Goal: Entertainment & Leisure: Consume media (video, audio)

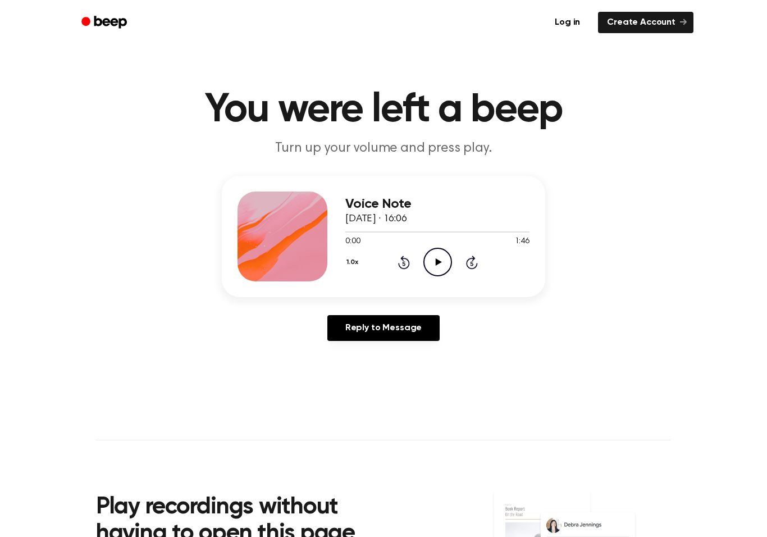
click at [450, 259] on circle at bounding box center [438, 262] width 28 height 28
click at [435, 262] on icon at bounding box center [437, 261] width 5 height 7
click at [439, 265] on icon "Play Audio" at bounding box center [438, 262] width 29 height 29
click at [434, 256] on icon "Pause Audio" at bounding box center [438, 262] width 29 height 29
click at [434, 260] on icon "Play Audio" at bounding box center [438, 262] width 29 height 29
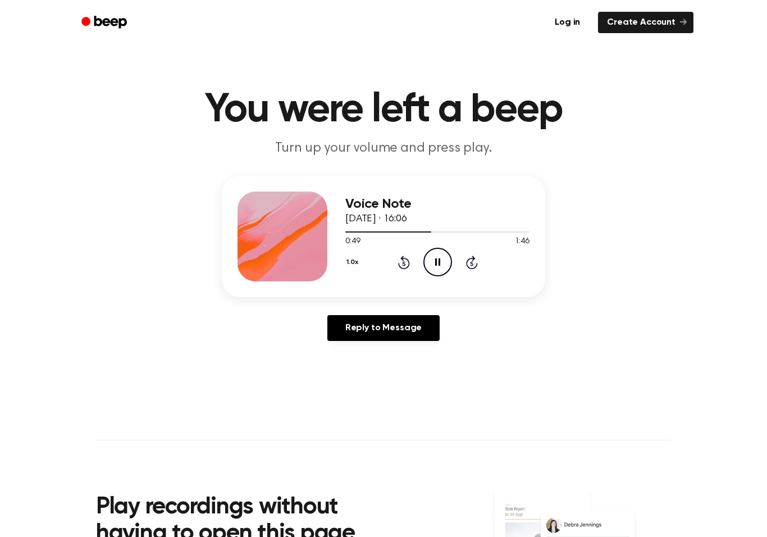
click at [439, 260] on icon at bounding box center [437, 261] width 5 height 7
click at [439, 262] on icon at bounding box center [438, 261] width 6 height 7
click at [398, 256] on icon "Rewind 5 seconds" at bounding box center [404, 262] width 12 height 15
click at [406, 264] on icon "Rewind 5 seconds" at bounding box center [404, 262] width 12 height 15
click at [439, 256] on icon "Pause Audio" at bounding box center [438, 262] width 29 height 29
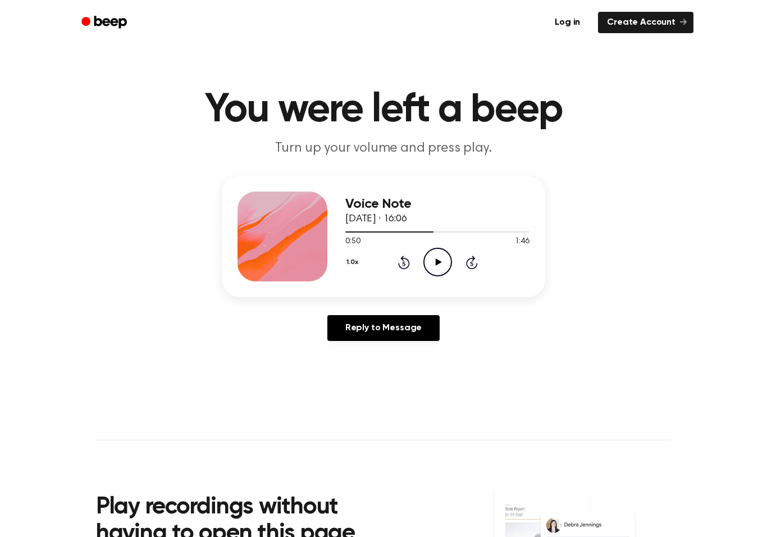
click at [404, 263] on icon "Rewind 5 seconds" at bounding box center [404, 262] width 12 height 15
click at [436, 267] on icon "Play Audio" at bounding box center [438, 262] width 29 height 29
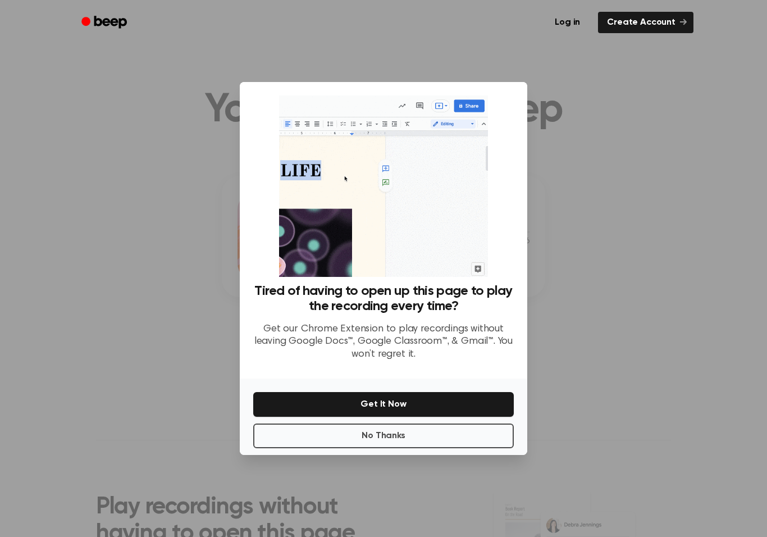
click at [331, 439] on button "No Thanks" at bounding box center [383, 436] width 261 height 25
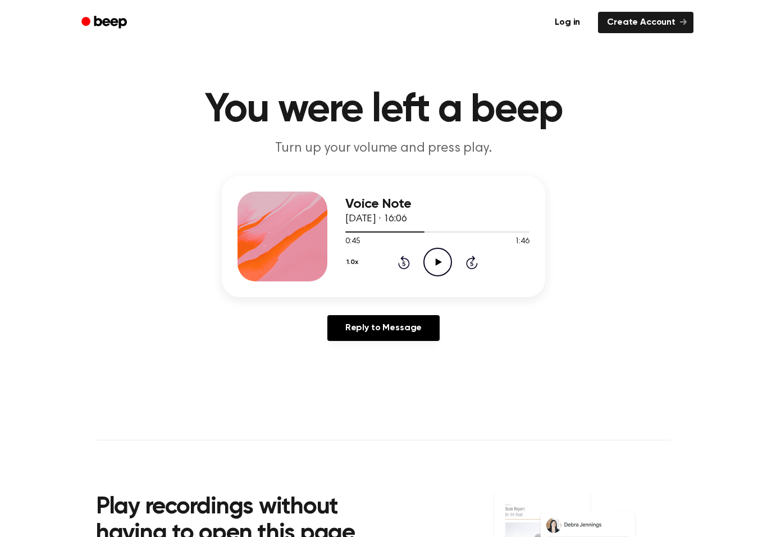
click at [429, 257] on icon "Play Audio" at bounding box center [438, 262] width 29 height 29
click at [434, 258] on icon "Pause Audio" at bounding box center [438, 262] width 29 height 29
click at [443, 266] on icon "Play Audio" at bounding box center [438, 262] width 29 height 29
click at [431, 259] on icon "Pause Audio" at bounding box center [438, 262] width 29 height 29
click at [430, 260] on icon "Play Audio" at bounding box center [438, 262] width 29 height 29
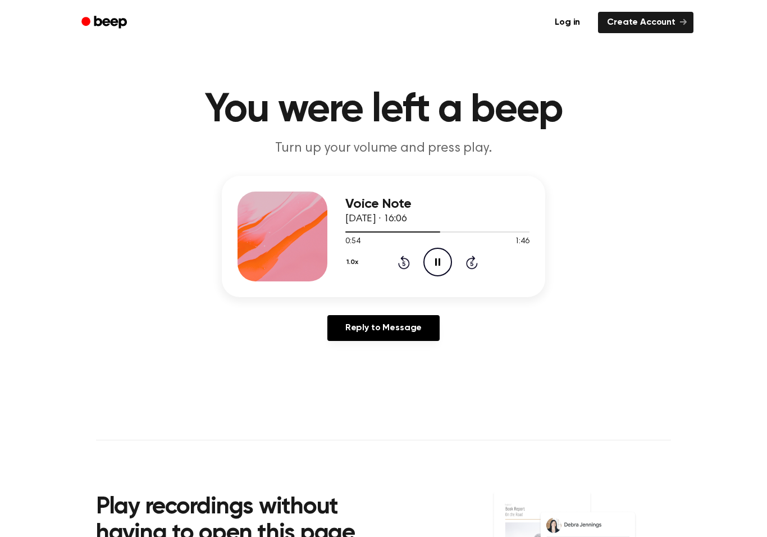
click at [430, 259] on icon "Pause Audio" at bounding box center [438, 262] width 29 height 29
click at [409, 267] on icon "Rewind 5 seconds" at bounding box center [404, 262] width 12 height 15
click at [436, 270] on icon "Play Audio" at bounding box center [438, 262] width 29 height 29
click at [431, 260] on icon "Pause Audio" at bounding box center [438, 262] width 29 height 29
click at [408, 258] on icon "Rewind 5 seconds" at bounding box center [404, 262] width 12 height 15
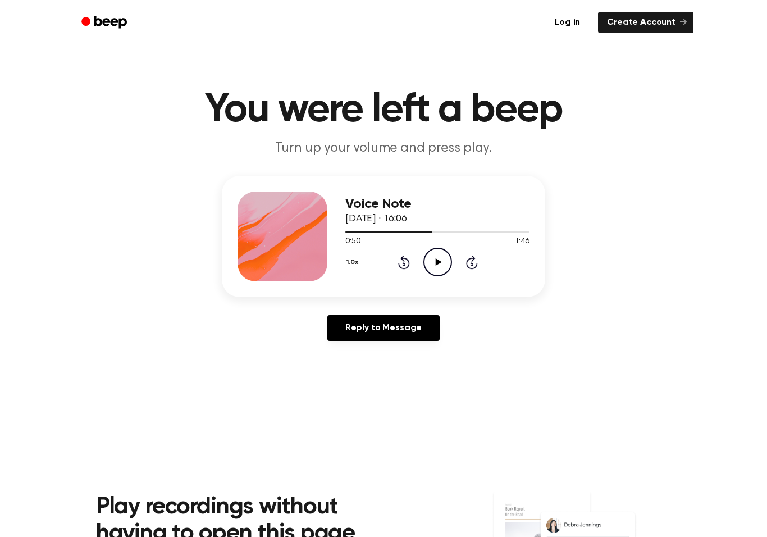
click at [431, 267] on icon "Play Audio" at bounding box center [438, 262] width 29 height 29
click at [432, 257] on icon "Pause Audio" at bounding box center [438, 262] width 29 height 29
click at [434, 258] on icon "Play Audio" at bounding box center [438, 262] width 29 height 29
click at [430, 258] on icon "Pause Audio" at bounding box center [438, 262] width 29 height 29
click at [434, 257] on icon "Play Audio" at bounding box center [438, 262] width 29 height 29
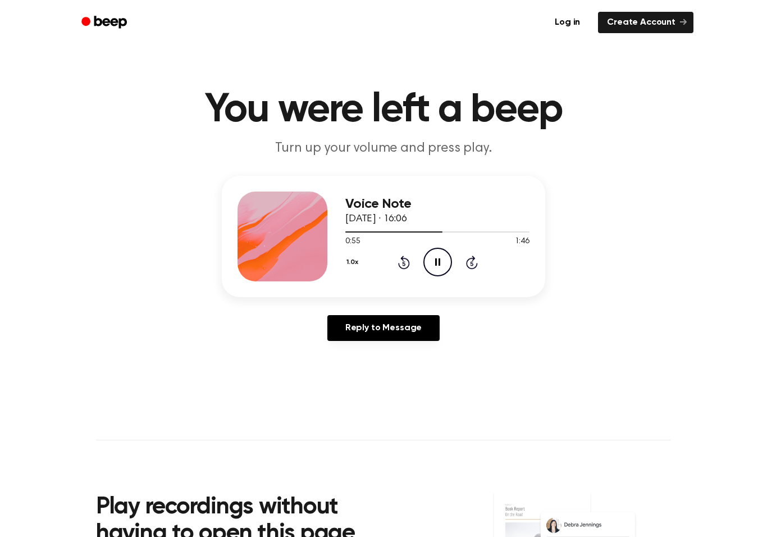
click at [400, 262] on icon "Rewind 5 seconds" at bounding box center [404, 262] width 12 height 15
click at [398, 263] on icon "Rewind 5 seconds" at bounding box center [404, 262] width 12 height 15
click at [437, 263] on icon "Pause Audio" at bounding box center [438, 262] width 29 height 29
click at [436, 262] on icon at bounding box center [438, 261] width 6 height 7
click at [432, 258] on icon "Pause Audio" at bounding box center [438, 262] width 29 height 29
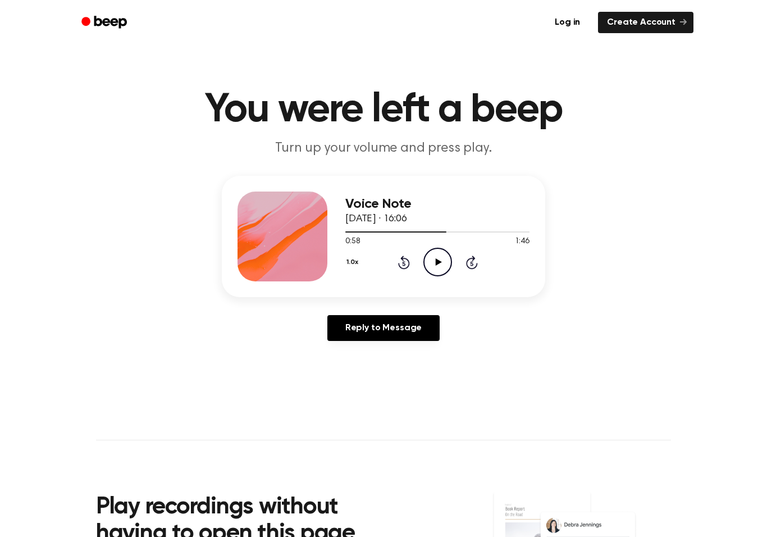
click at [434, 259] on icon "Play Audio" at bounding box center [438, 262] width 29 height 29
click at [431, 258] on icon "Pause Audio" at bounding box center [438, 262] width 29 height 29
click at [439, 266] on icon "Play Audio" at bounding box center [438, 262] width 29 height 29
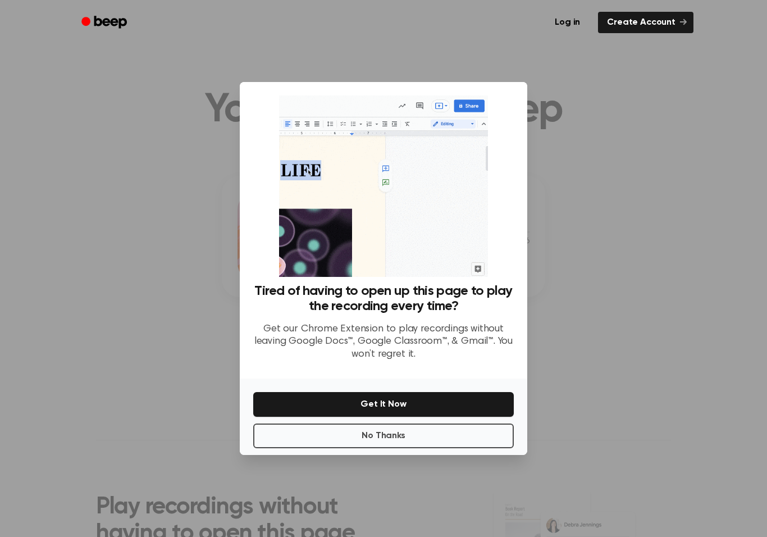
click at [362, 438] on button "No Thanks" at bounding box center [383, 436] width 261 height 25
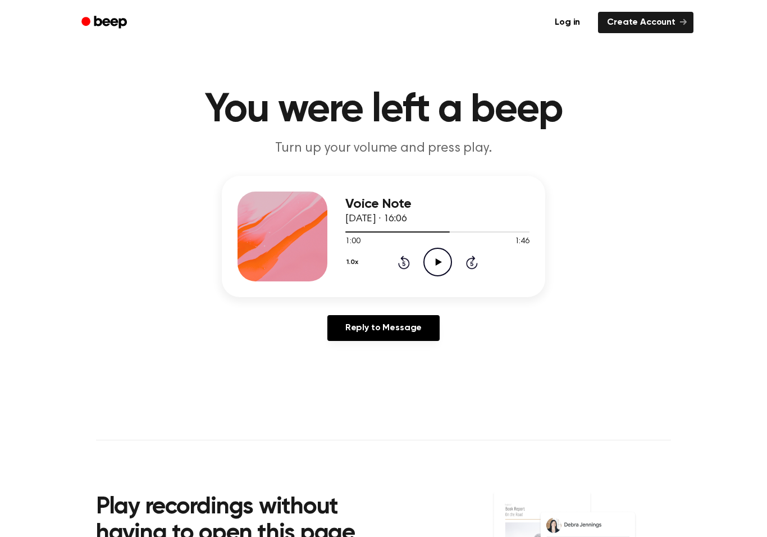
click at [435, 262] on icon "Play Audio" at bounding box center [438, 262] width 29 height 29
click at [404, 264] on icon "Rewind 5 seconds" at bounding box center [404, 262] width 12 height 15
click at [435, 254] on icon "Pause Audio" at bounding box center [438, 262] width 29 height 29
click at [436, 262] on icon at bounding box center [438, 261] width 6 height 7
click at [398, 261] on icon "Rewind 5 seconds" at bounding box center [404, 262] width 12 height 15
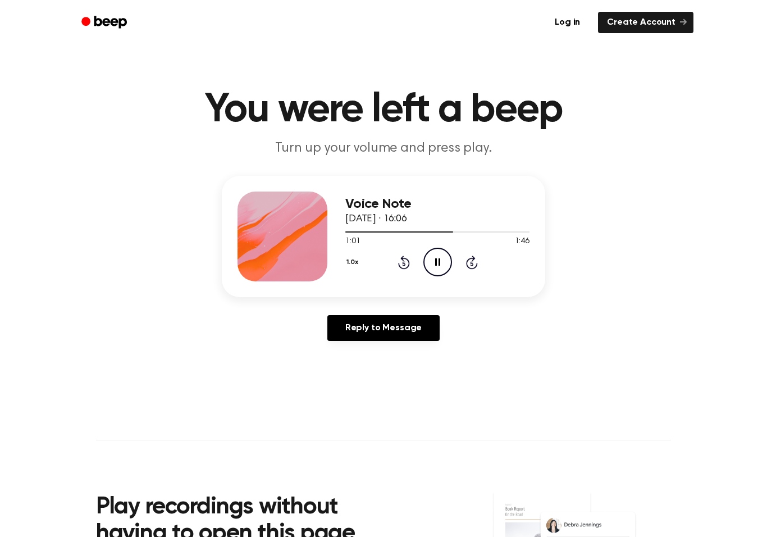
click at [438, 264] on icon "Pause Audio" at bounding box center [438, 262] width 29 height 29
click at [409, 260] on icon "Rewind 5 seconds" at bounding box center [404, 262] width 12 height 15
click at [431, 265] on icon "Play Audio" at bounding box center [438, 262] width 29 height 29
click at [436, 254] on icon "Pause Audio" at bounding box center [438, 262] width 29 height 29
click at [406, 269] on icon at bounding box center [404, 262] width 12 height 13
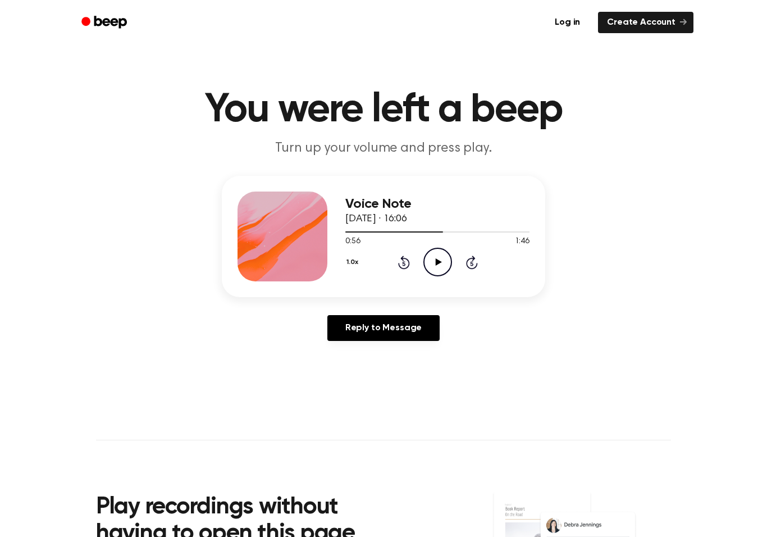
click at [424, 262] on circle at bounding box center [438, 262] width 28 height 28
click at [435, 263] on icon at bounding box center [437, 261] width 5 height 7
click at [435, 258] on icon "Play Audio" at bounding box center [438, 262] width 29 height 29
click at [431, 261] on icon "Pause Audio" at bounding box center [438, 262] width 29 height 29
click at [444, 262] on icon "Play Audio" at bounding box center [438, 262] width 29 height 29
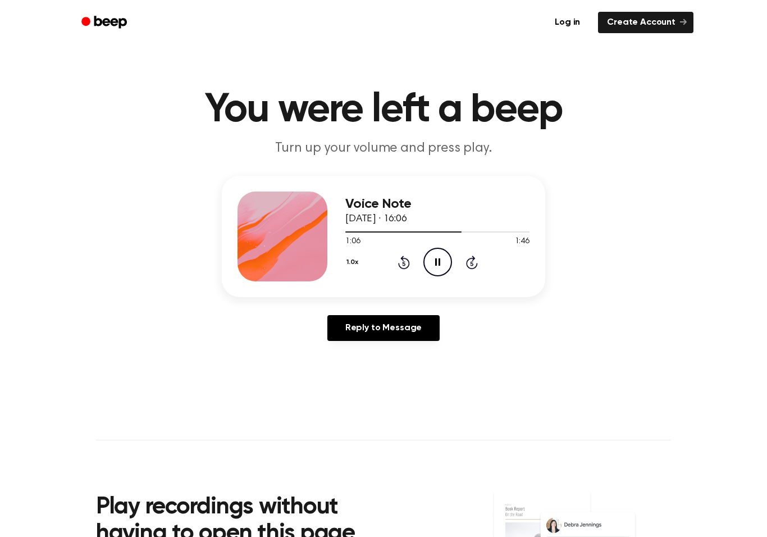
click at [403, 264] on icon at bounding box center [403, 263] width 3 height 4
click at [432, 253] on icon "Pause Audio" at bounding box center [438, 262] width 29 height 29
click at [434, 270] on icon "Play Audio" at bounding box center [438, 262] width 29 height 29
click at [435, 265] on icon at bounding box center [437, 261] width 5 height 7
click at [436, 265] on icon at bounding box center [438, 261] width 6 height 7
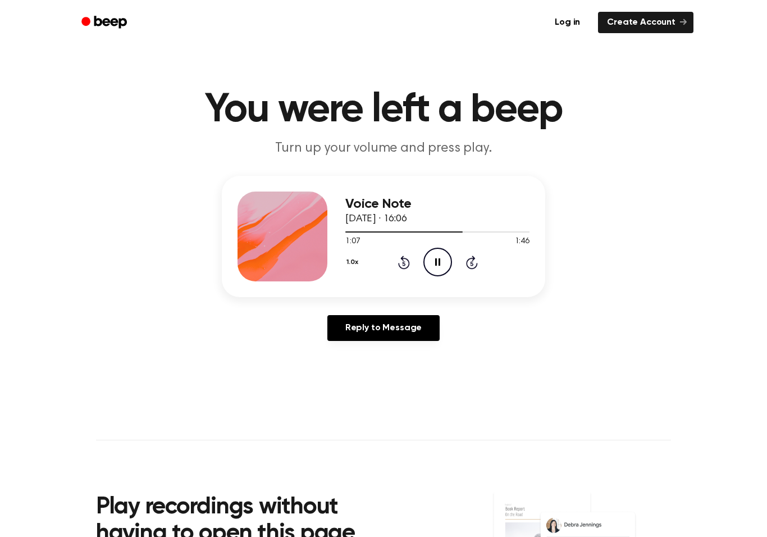
click at [438, 256] on icon "Pause Audio" at bounding box center [438, 262] width 29 height 29
click at [434, 261] on icon "Play Audio" at bounding box center [438, 262] width 29 height 29
click at [435, 256] on icon "Pause Audio" at bounding box center [438, 262] width 29 height 29
click at [424, 249] on icon "Play Audio" at bounding box center [438, 262] width 29 height 29
click at [393, 265] on div "1.0x Rewind 5 seconds Pause Audio Skip 5 seconds" at bounding box center [437, 262] width 184 height 29
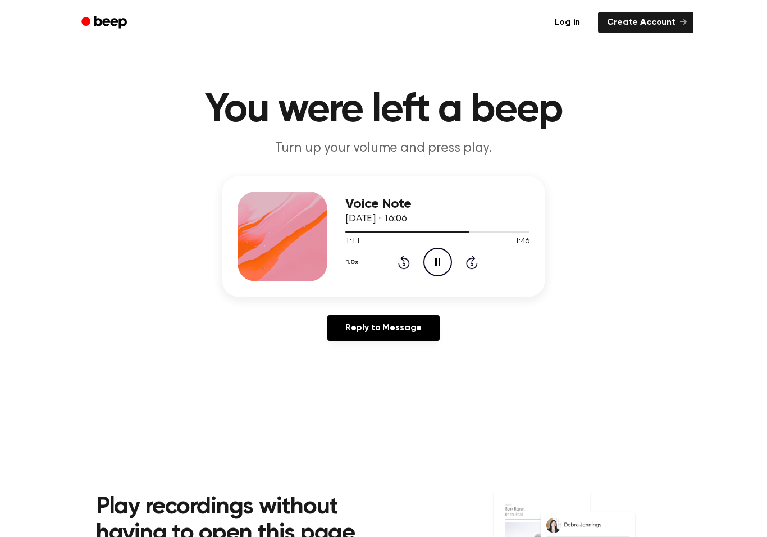
click at [435, 267] on icon "Pause Audio" at bounding box center [438, 262] width 29 height 29
click at [435, 259] on icon "Play Audio" at bounding box center [438, 262] width 29 height 29
click at [445, 324] on div "Reply to Message" at bounding box center [384, 332] width 324 height 35
click at [435, 256] on icon "Pause Audio" at bounding box center [438, 262] width 29 height 29
click at [403, 267] on icon "Rewind 5 seconds" at bounding box center [404, 262] width 12 height 15
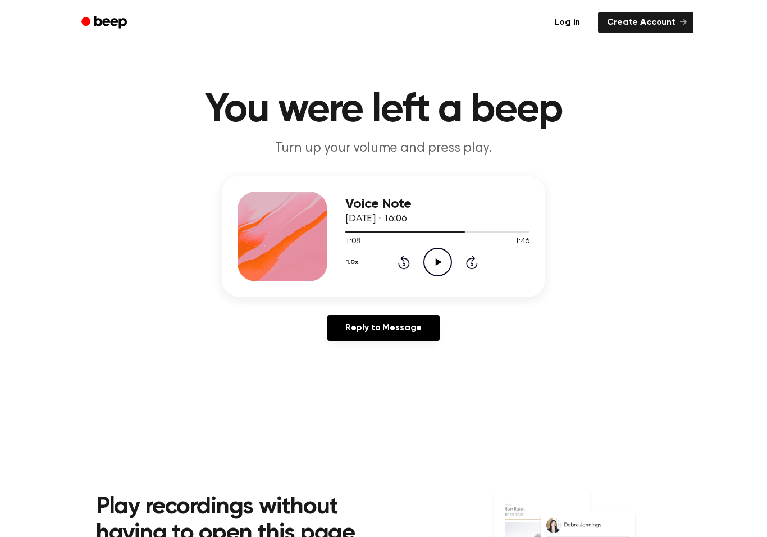
click at [440, 259] on icon "Play Audio" at bounding box center [438, 262] width 29 height 29
click at [434, 260] on icon "Pause Audio" at bounding box center [438, 262] width 29 height 29
click at [438, 258] on icon "Play Audio" at bounding box center [438, 262] width 29 height 29
click at [430, 259] on icon "Pause Audio" at bounding box center [438, 262] width 29 height 29
click at [430, 257] on icon "Play Audio" at bounding box center [438, 262] width 29 height 29
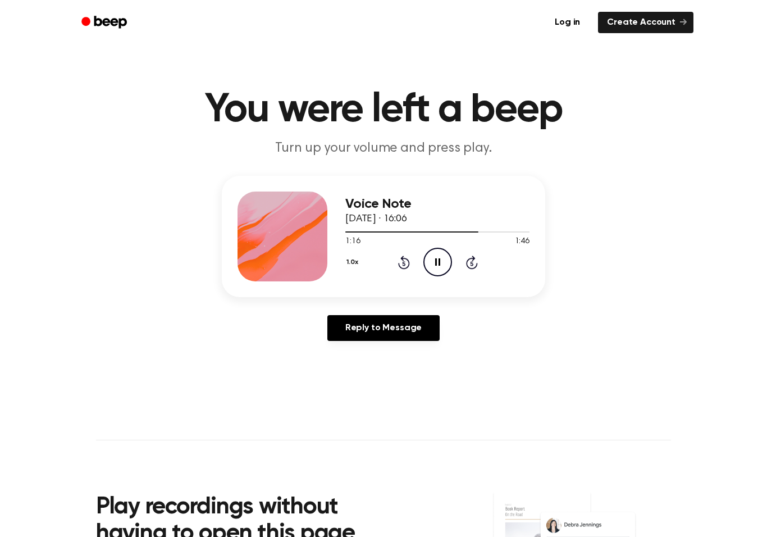
click at [441, 255] on icon "Pause Audio" at bounding box center [438, 262] width 29 height 29
click at [434, 255] on icon "Play Audio" at bounding box center [438, 262] width 29 height 29
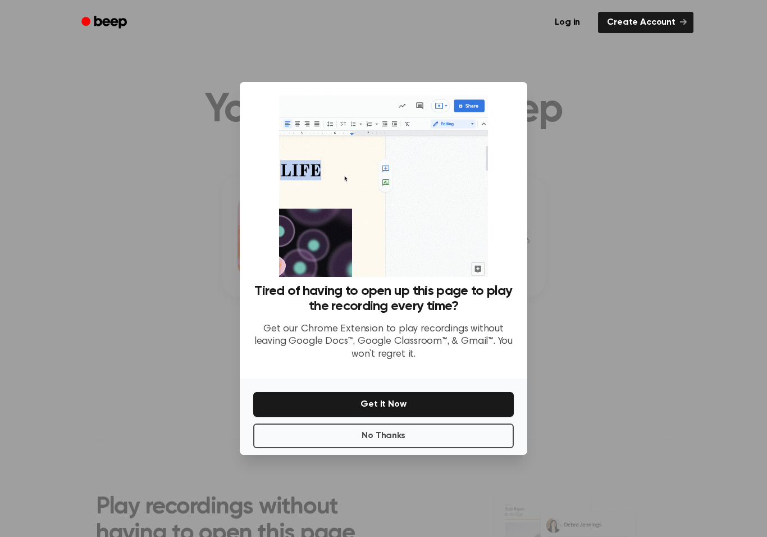
click at [372, 434] on button "No Thanks" at bounding box center [383, 436] width 261 height 25
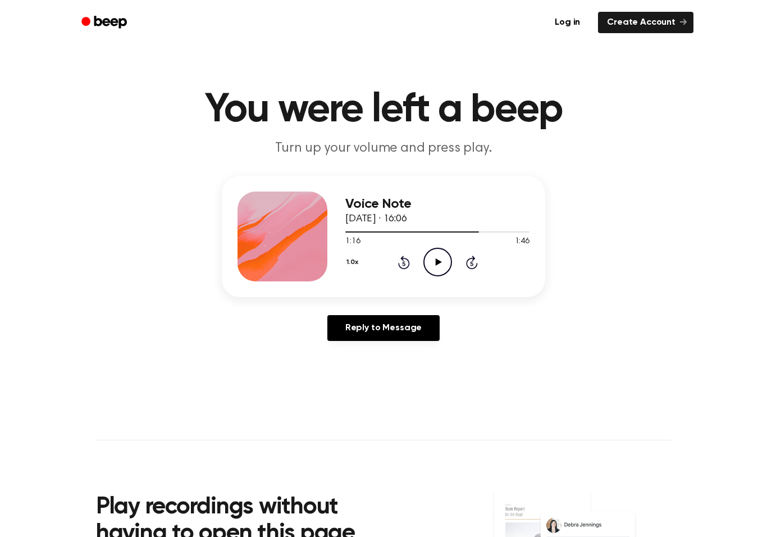
click at [435, 266] on icon "Play Audio" at bounding box center [438, 262] width 29 height 29
click at [435, 254] on icon "Pause Audio" at bounding box center [438, 262] width 29 height 29
click at [431, 265] on icon "Play Audio" at bounding box center [438, 262] width 29 height 29
click at [435, 261] on icon at bounding box center [437, 261] width 5 height 7
click at [394, 258] on div "1.0x Rewind 5 seconds Play Audio Skip 5 seconds" at bounding box center [437, 262] width 184 height 29
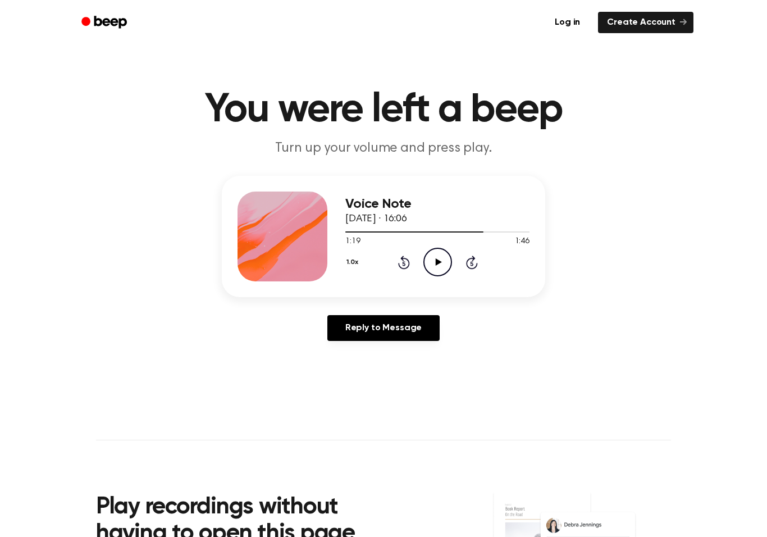
click at [434, 263] on icon "Play Audio" at bounding box center [438, 262] width 29 height 29
click at [408, 263] on icon "Rewind 5 seconds" at bounding box center [404, 262] width 12 height 15
click at [431, 255] on icon "Pause Audio" at bounding box center [438, 262] width 29 height 29
click at [398, 265] on icon "Rewind 5 seconds" at bounding box center [404, 262] width 12 height 15
click at [431, 263] on icon "Play Audio" at bounding box center [438, 262] width 29 height 29
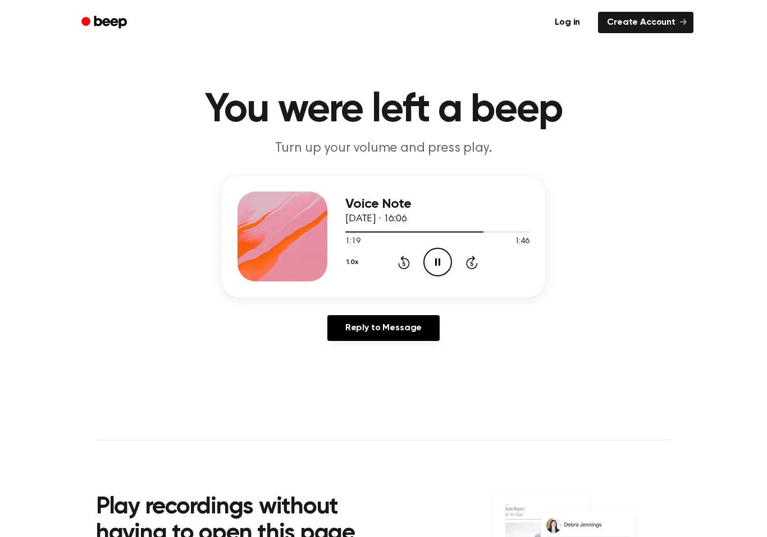
click at [439, 265] on icon at bounding box center [437, 261] width 5 height 7
click at [399, 262] on icon "Rewind 5 seconds" at bounding box center [404, 262] width 12 height 15
click at [442, 261] on icon "Play Audio" at bounding box center [438, 262] width 29 height 29
click at [438, 260] on icon "Pause Audio" at bounding box center [438, 262] width 29 height 29
click at [435, 259] on icon "Play Audio" at bounding box center [438, 262] width 29 height 29
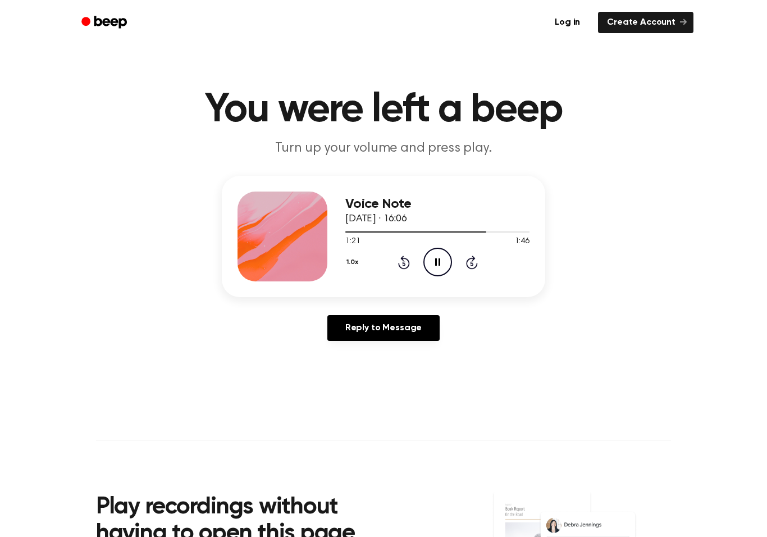
click at [438, 261] on icon "Pause Audio" at bounding box center [438, 262] width 29 height 29
click at [424, 251] on icon "Play Audio" at bounding box center [438, 262] width 29 height 29
click at [432, 265] on icon "Pause Audio" at bounding box center [438, 262] width 29 height 29
click at [434, 268] on icon "Play Audio" at bounding box center [438, 262] width 29 height 29
click at [405, 261] on icon "Rewind 5 seconds" at bounding box center [404, 262] width 12 height 15
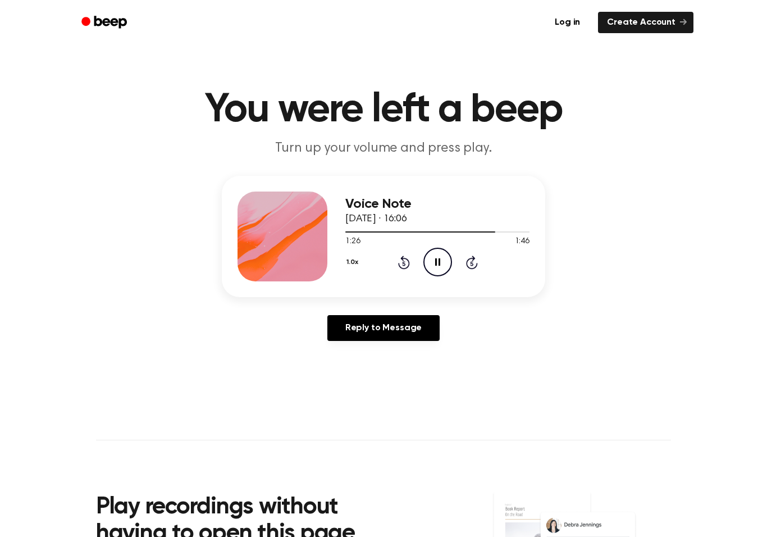
click at [407, 262] on icon "Rewind 5 seconds" at bounding box center [404, 262] width 12 height 15
click at [405, 259] on icon "Rewind 5 seconds" at bounding box center [404, 262] width 12 height 15
click at [426, 263] on icon "Pause Audio" at bounding box center [438, 262] width 29 height 29
click at [407, 262] on icon "Rewind 5 seconds" at bounding box center [404, 262] width 12 height 15
click at [434, 259] on icon "Play Audio" at bounding box center [438, 262] width 29 height 29
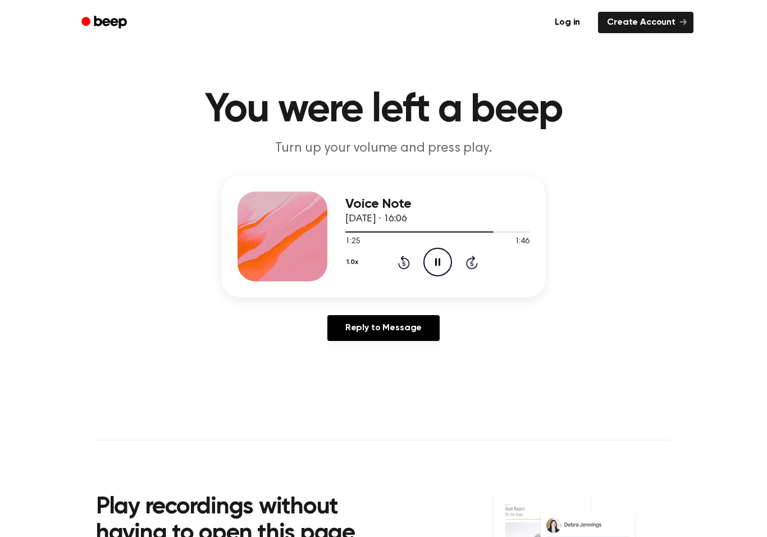
click at [436, 260] on icon at bounding box center [437, 261] width 5 height 7
click at [405, 259] on icon at bounding box center [404, 262] width 12 height 13
click at [435, 265] on icon "Play Audio" at bounding box center [438, 262] width 29 height 29
click at [408, 257] on icon "Rewind 5 seconds" at bounding box center [404, 262] width 12 height 15
click at [432, 264] on icon "Pause Audio" at bounding box center [438, 262] width 29 height 29
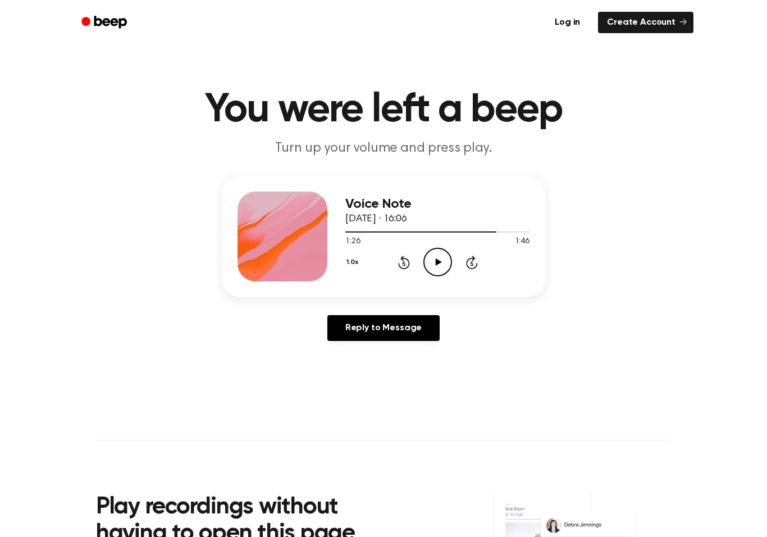
click at [396, 270] on div "1.0x Rewind 5 seconds Play Audio Skip 5 seconds" at bounding box center [437, 262] width 184 height 29
click at [436, 265] on icon at bounding box center [438, 261] width 6 height 7
click at [404, 263] on icon "Rewind 5 seconds" at bounding box center [404, 262] width 12 height 15
click at [434, 265] on icon "Pause Audio" at bounding box center [438, 262] width 29 height 29
click at [406, 262] on icon "Rewind 5 seconds" at bounding box center [404, 262] width 12 height 15
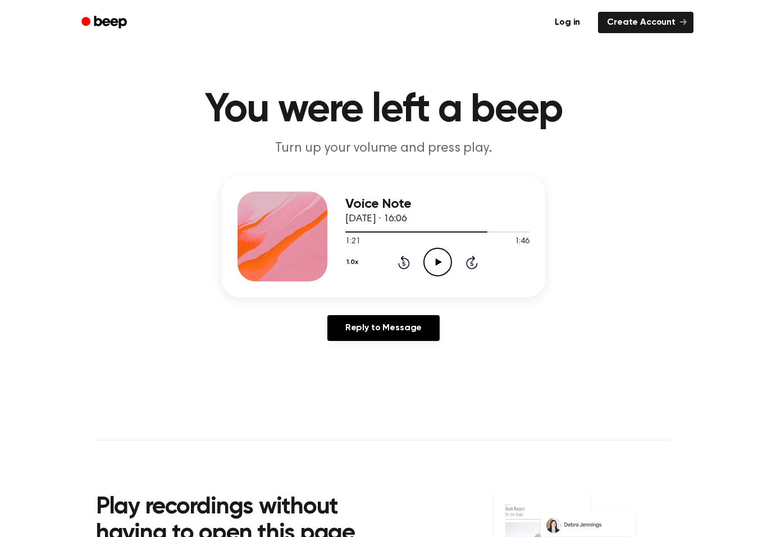
click at [435, 264] on icon "Play Audio" at bounding box center [438, 262] width 29 height 29
click at [441, 265] on icon "Pause Audio" at bounding box center [438, 262] width 29 height 29
click at [393, 270] on div "1.0x Rewind 5 seconds Play Audio Skip 5 seconds" at bounding box center [437, 262] width 184 height 29
click at [403, 258] on icon at bounding box center [404, 262] width 12 height 13
click at [437, 264] on icon at bounding box center [438, 261] width 6 height 7
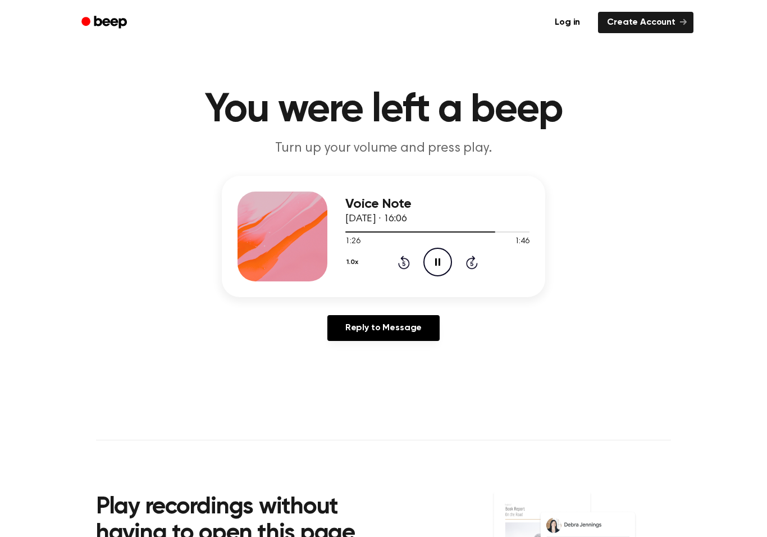
click at [438, 256] on icon "Pause Audio" at bounding box center [438, 262] width 29 height 29
click at [456, 263] on div "1.0x Rewind 5 seconds Play Audio Skip 5 seconds" at bounding box center [437, 262] width 184 height 29
click at [406, 262] on icon "Rewind 5 seconds" at bounding box center [404, 262] width 12 height 15
click at [435, 257] on icon "Play Audio" at bounding box center [438, 262] width 29 height 29
click at [444, 265] on icon "Pause Audio" at bounding box center [438, 262] width 29 height 29
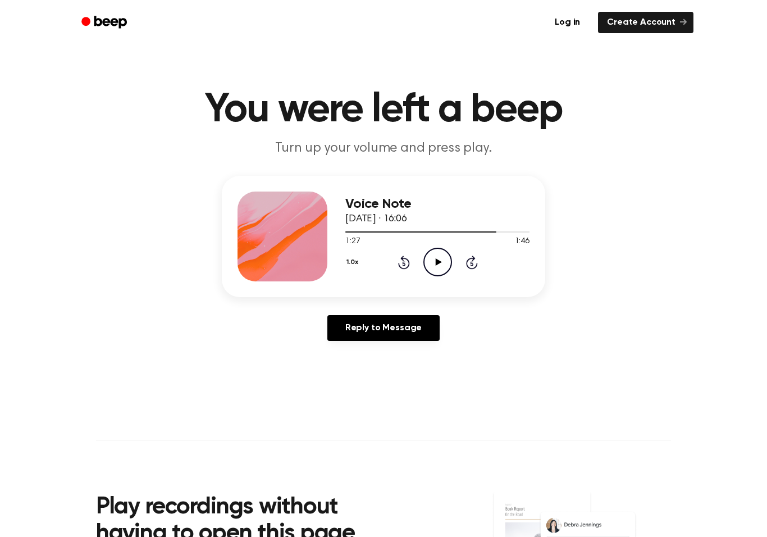
click at [444, 254] on icon "Play Audio" at bounding box center [438, 262] width 29 height 29
click at [408, 264] on icon at bounding box center [404, 262] width 12 height 13
click at [430, 262] on icon "Pause Audio" at bounding box center [438, 262] width 29 height 29
click at [438, 258] on icon "Play Audio" at bounding box center [438, 262] width 29 height 29
click at [41, 95] on header "You were left a beep Turn up your volume and press play." at bounding box center [383, 124] width 740 height 68
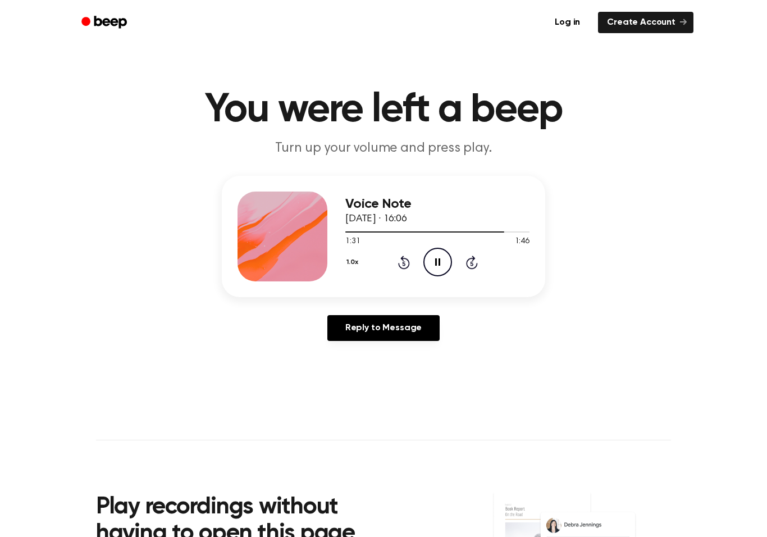
click at [431, 262] on icon "Pause Audio" at bounding box center [438, 262] width 29 height 29
click at [431, 261] on icon "Play Audio" at bounding box center [438, 262] width 29 height 29
click at [438, 261] on icon "Pause Audio" at bounding box center [438, 262] width 29 height 29
click at [439, 268] on icon "Play Audio" at bounding box center [438, 262] width 29 height 29
click at [404, 261] on icon "Rewind 5 seconds" at bounding box center [404, 262] width 12 height 15
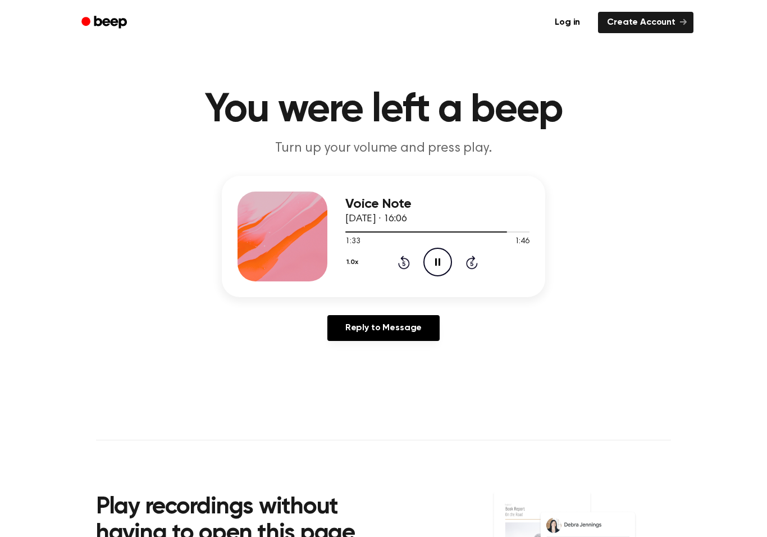
click at [429, 260] on icon "Pause Audio" at bounding box center [438, 262] width 29 height 29
click at [403, 265] on icon at bounding box center [403, 263] width 3 height 4
click at [440, 273] on icon "Play Audio" at bounding box center [438, 262] width 29 height 29
click at [435, 263] on icon at bounding box center [437, 261] width 5 height 7
click at [434, 270] on icon "Play Audio" at bounding box center [438, 262] width 29 height 29
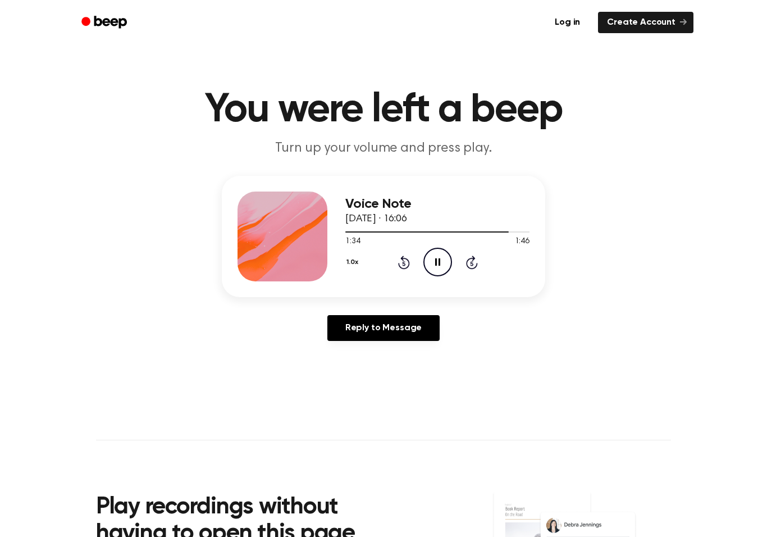
click at [434, 252] on icon "Pause Audio" at bounding box center [438, 262] width 29 height 29
click at [400, 260] on icon "Rewind 5 seconds" at bounding box center [404, 262] width 12 height 15
click at [438, 264] on icon at bounding box center [438, 261] width 6 height 7
click at [441, 261] on icon "Pause Audio" at bounding box center [438, 262] width 29 height 29
click at [444, 266] on icon "Play Audio" at bounding box center [438, 262] width 29 height 29
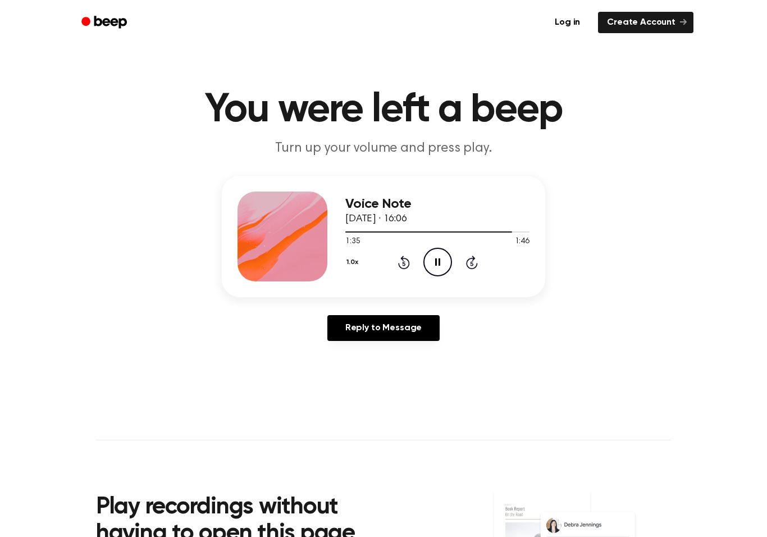
click at [404, 265] on icon "Rewind 5 seconds" at bounding box center [404, 262] width 12 height 15
click at [437, 262] on icon "Pause Audio" at bounding box center [438, 262] width 29 height 29
click at [435, 263] on icon "Play Audio" at bounding box center [438, 262] width 29 height 29
